Goal: Task Accomplishment & Management: Use online tool/utility

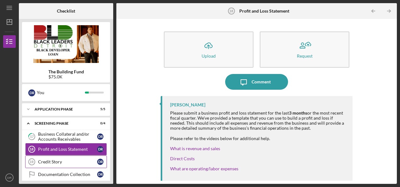
scroll to position [204, 0]
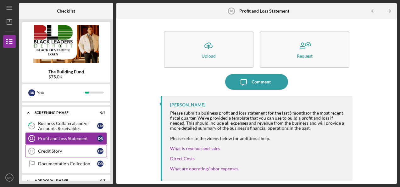
click at [61, 149] on div "Credit Story" at bounding box center [67, 150] width 59 height 5
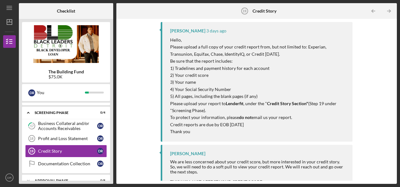
scroll to position [79, 0]
